Goal: Navigation & Orientation: Find specific page/section

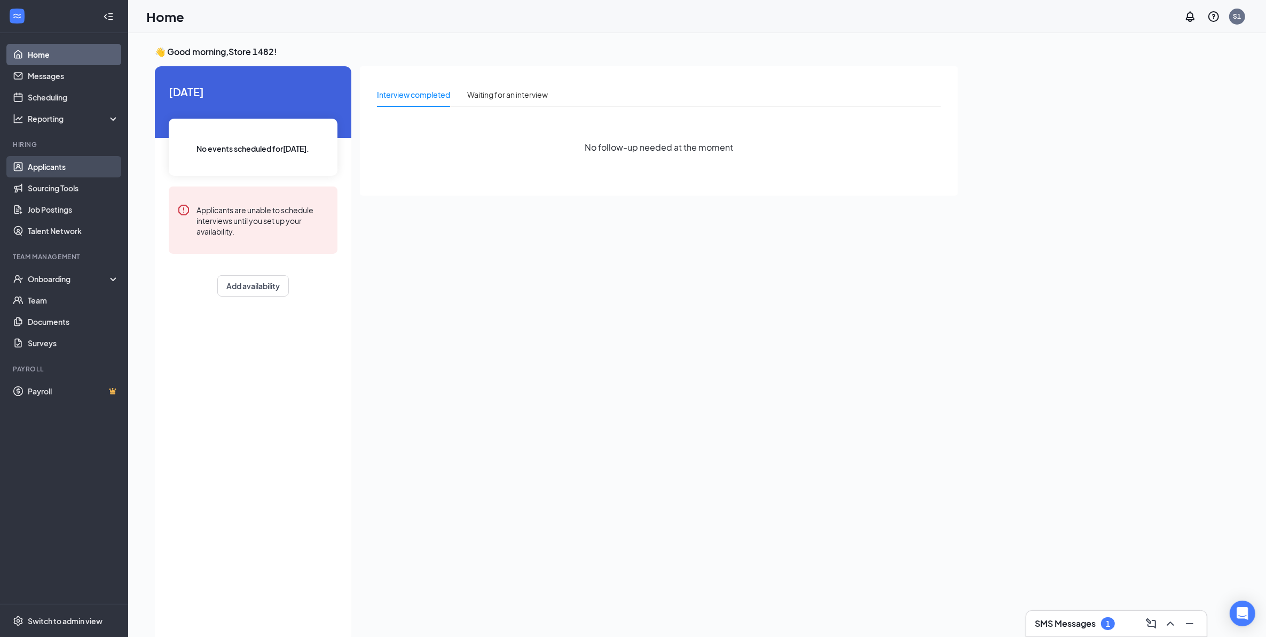
click at [42, 167] on link "Applicants" at bounding box center [73, 166] width 91 height 21
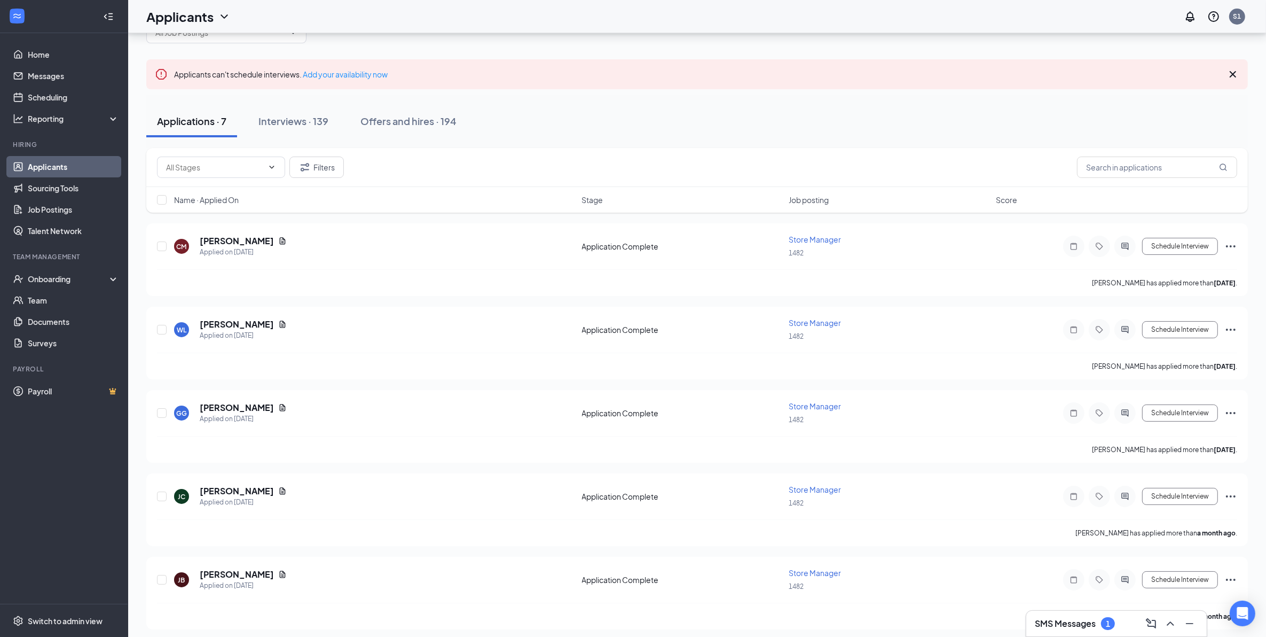
scroll to position [18, 0]
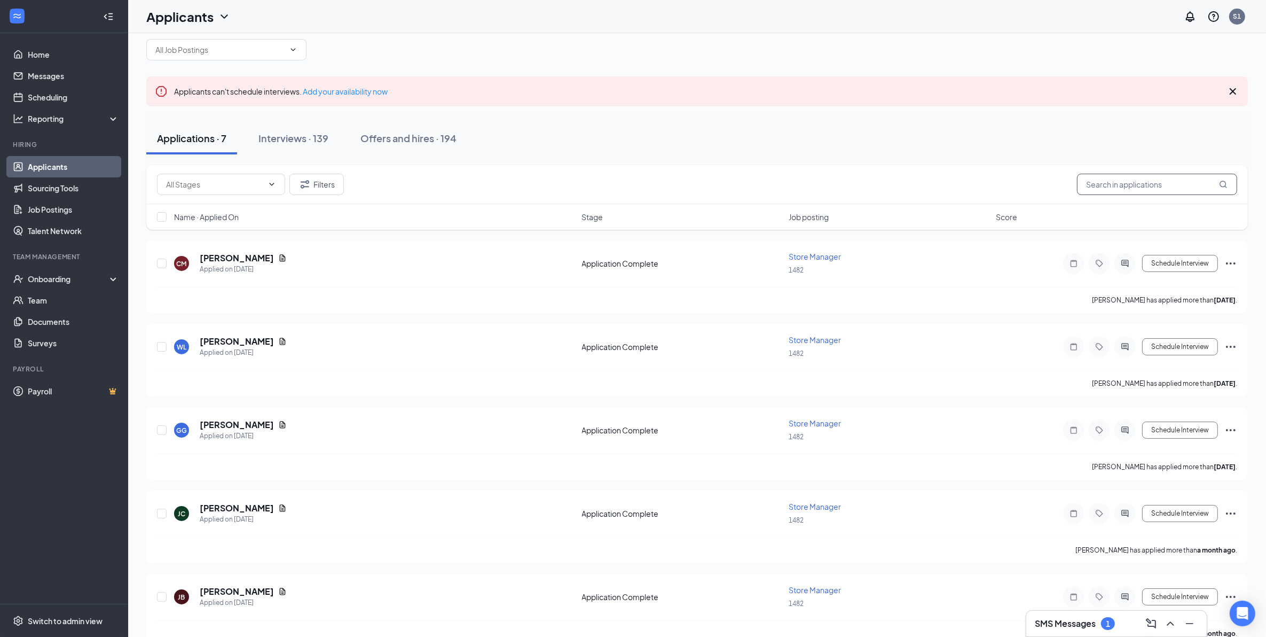
click at [1133, 187] on input "text" at bounding box center [1157, 184] width 160 height 21
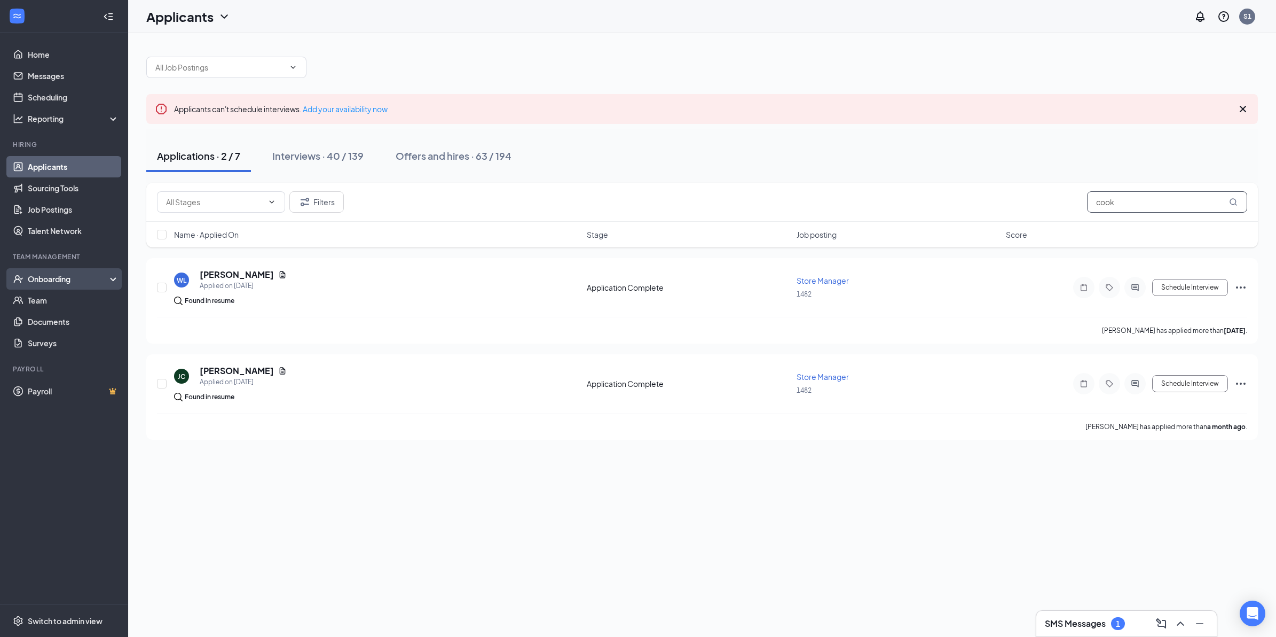
type input "cook"
click at [71, 282] on div "Onboarding" at bounding box center [69, 278] width 82 height 11
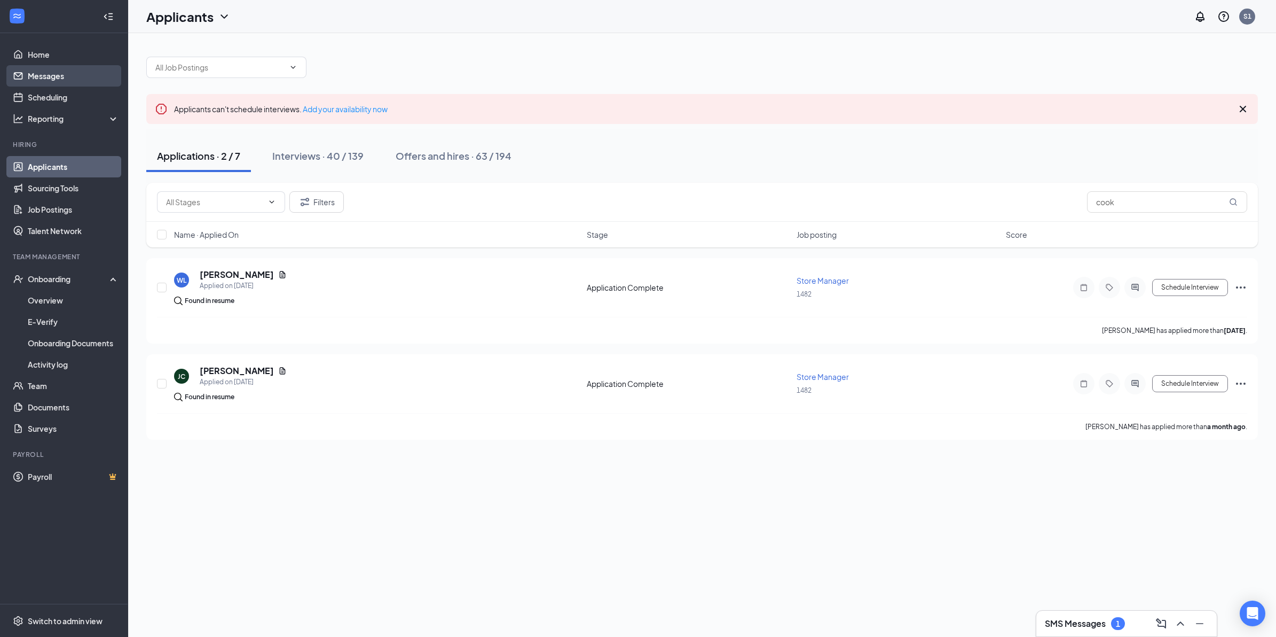
click at [59, 75] on link "Messages" at bounding box center [73, 75] width 91 height 21
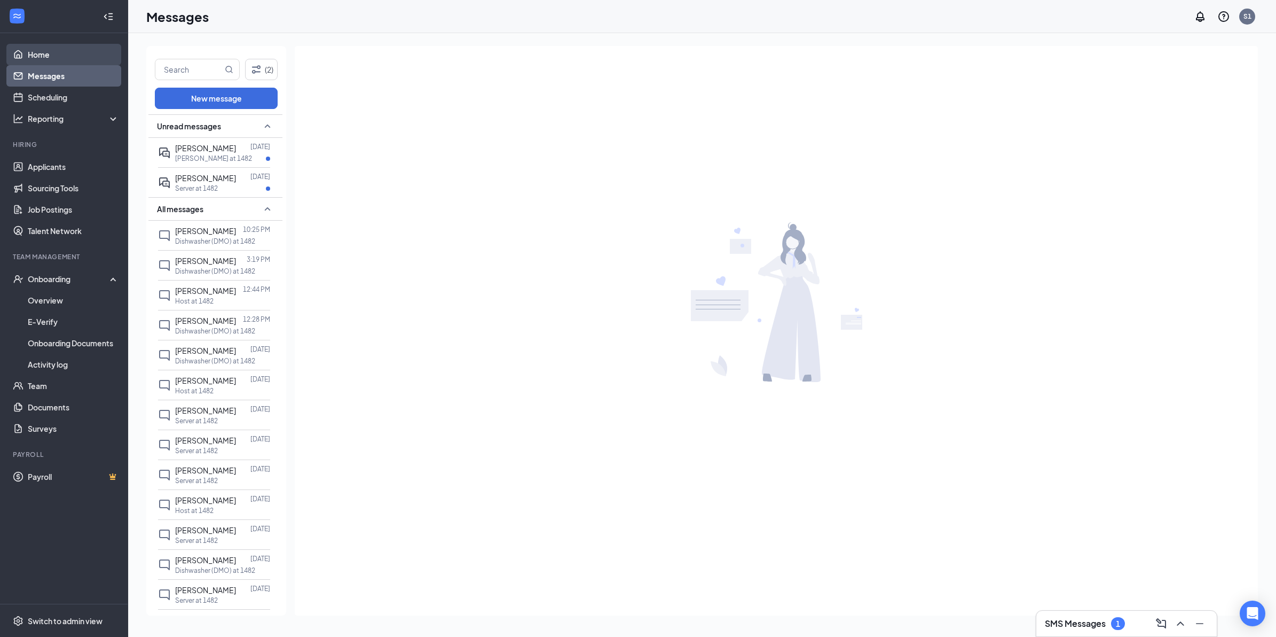
click at [42, 50] on link "Home" at bounding box center [73, 54] width 91 height 21
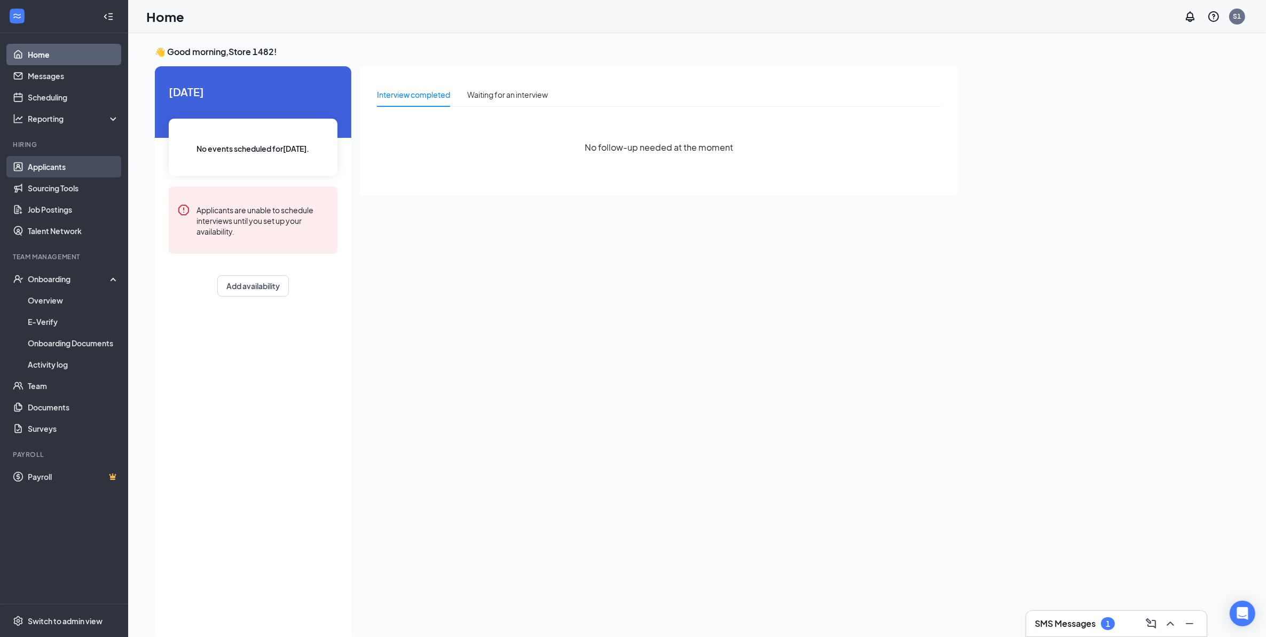
click at [59, 166] on link "Applicants" at bounding box center [73, 166] width 91 height 21
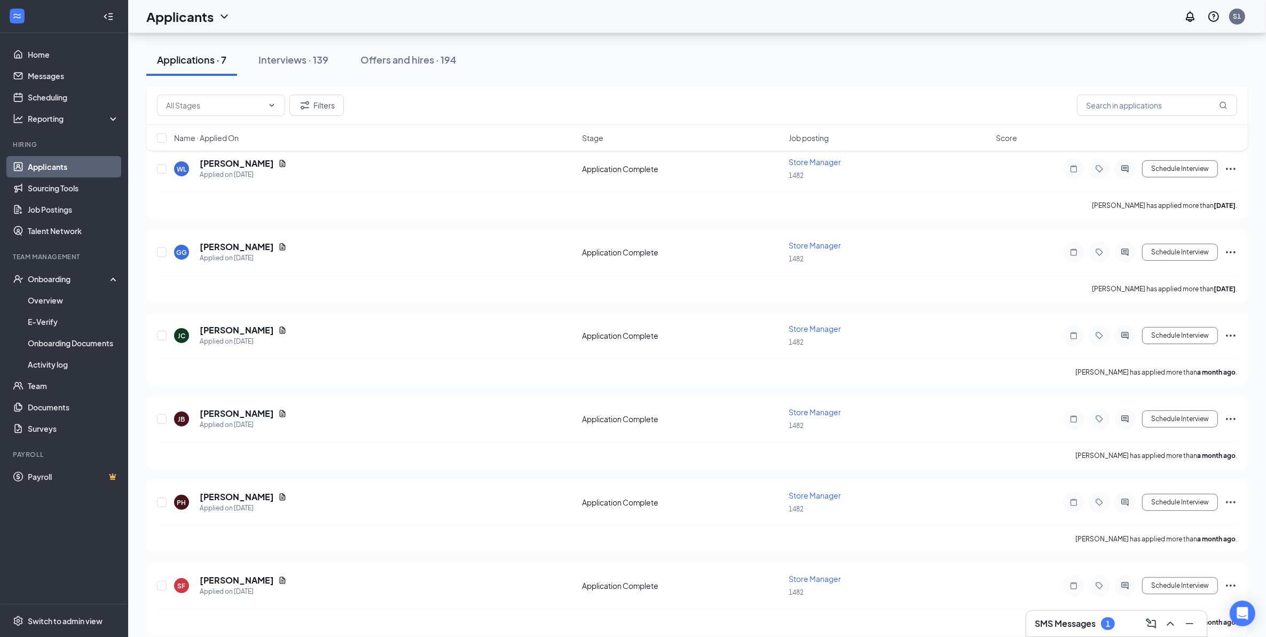
scroll to position [205, 0]
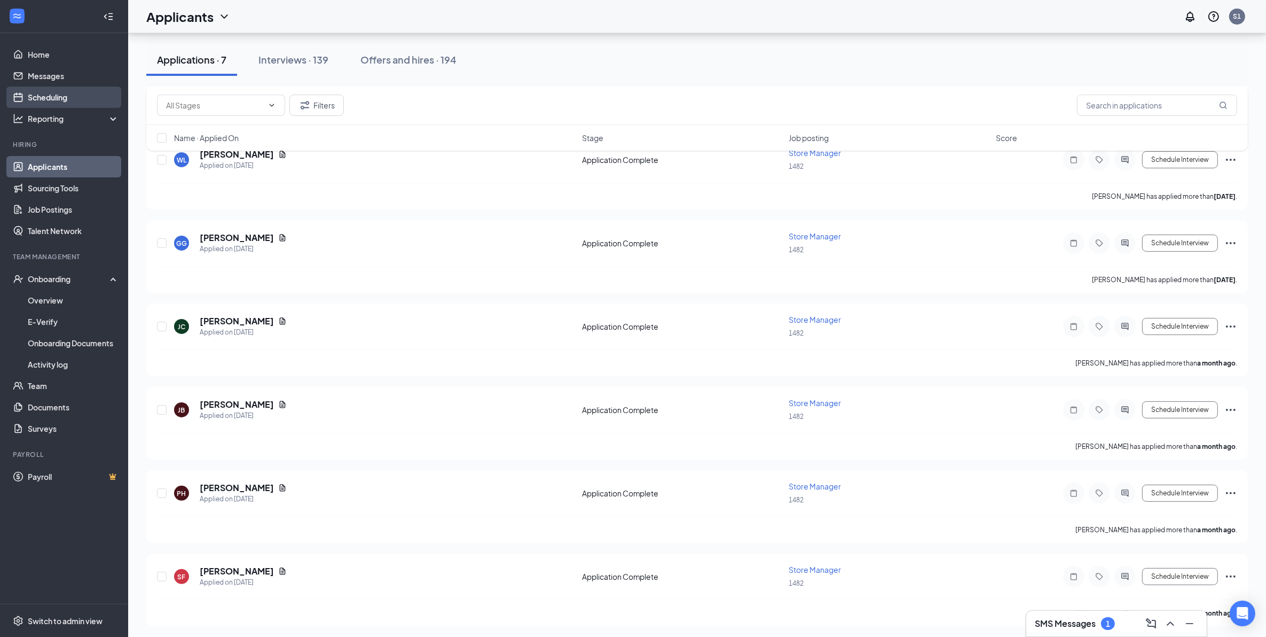
click at [75, 107] on link "Scheduling" at bounding box center [73, 97] width 91 height 21
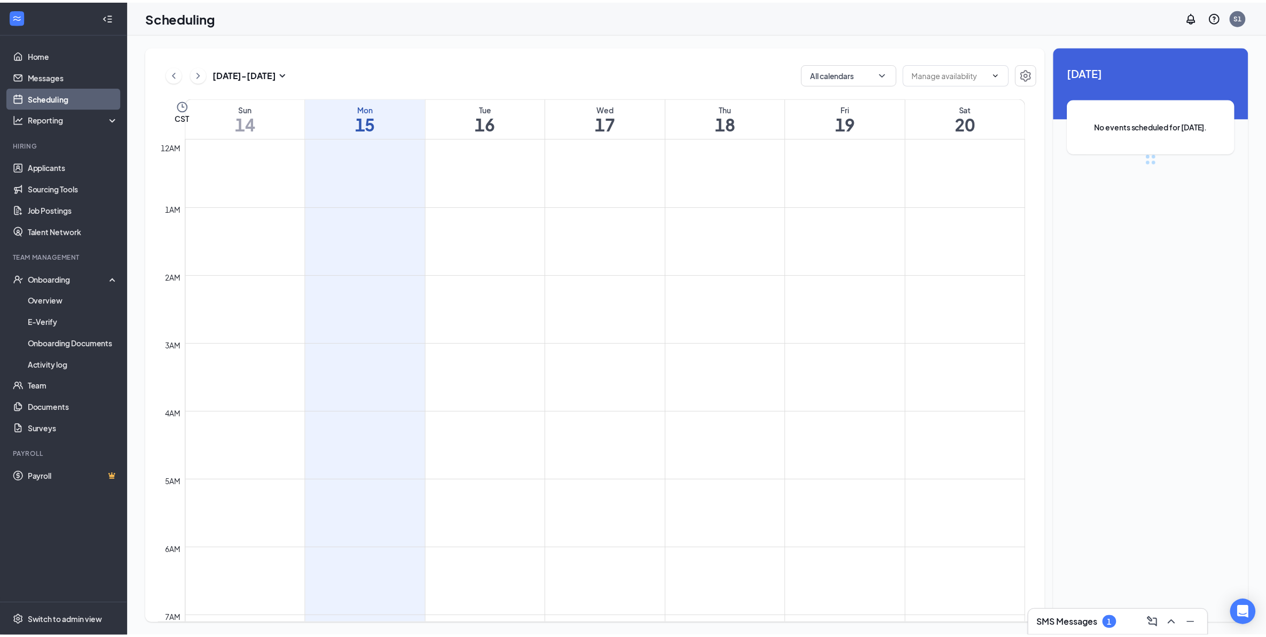
scroll to position [524, 0]
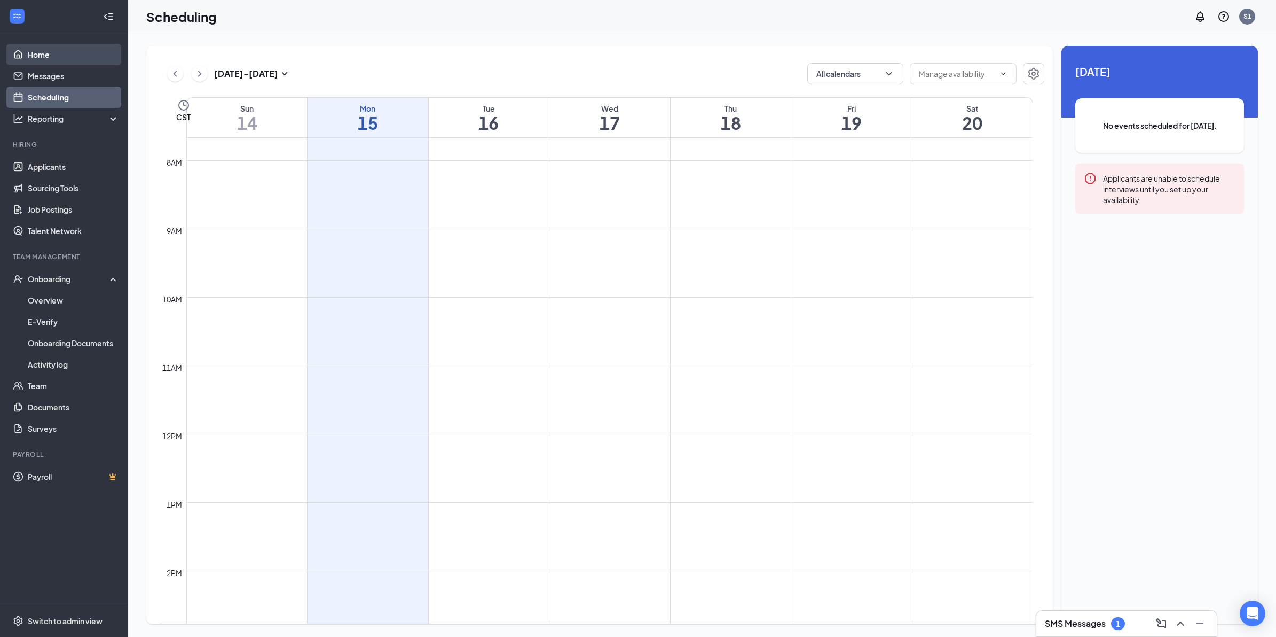
click at [84, 45] on link "Home" at bounding box center [73, 54] width 91 height 21
